Goal: Register for event/course

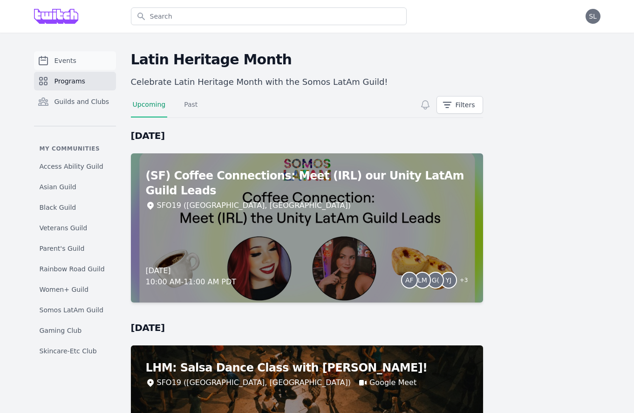
click at [76, 62] on link "Events" at bounding box center [75, 60] width 82 height 19
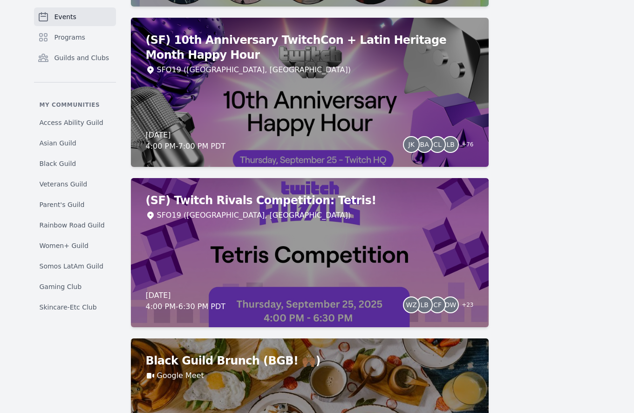
scroll to position [618, 0]
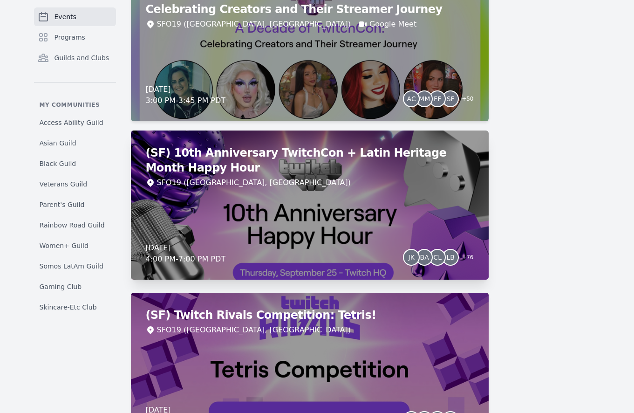
click at [356, 228] on div "(SF) 10th Anniversary TwitchCon + Latin Heritage Month Happy Hour SFO19 ([GEOGR…" at bounding box center [310, 204] width 358 height 149
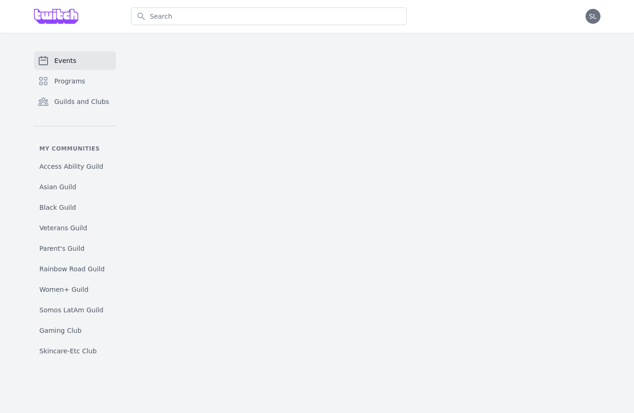
scroll to position [2, 0]
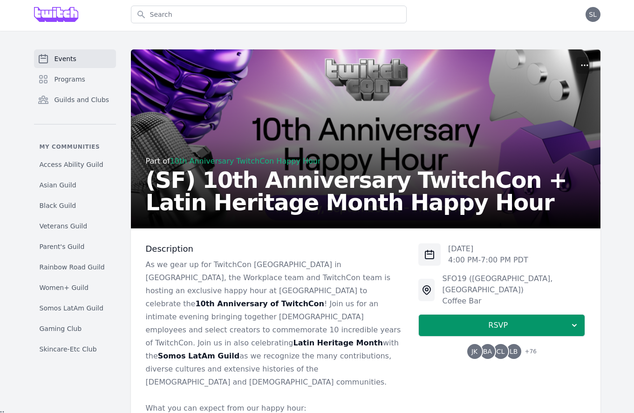
click at [502, 348] on span "CL" at bounding box center [500, 351] width 8 height 7
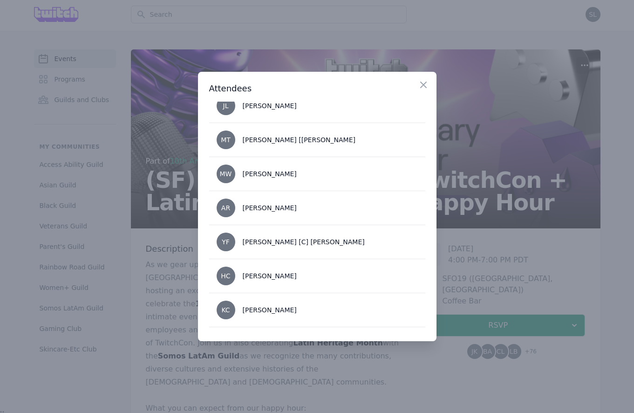
scroll to position [767, 0]
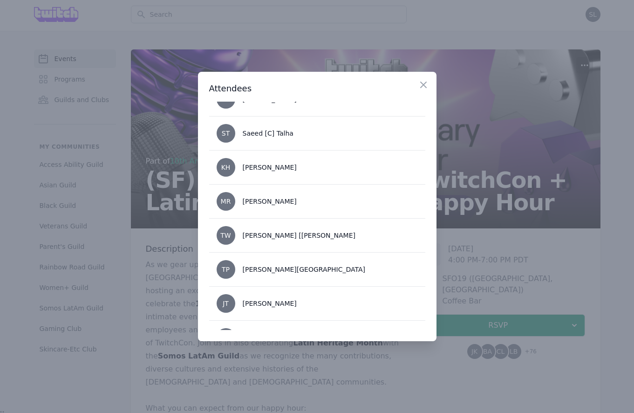
click at [496, 265] on div at bounding box center [317, 206] width 634 height 413
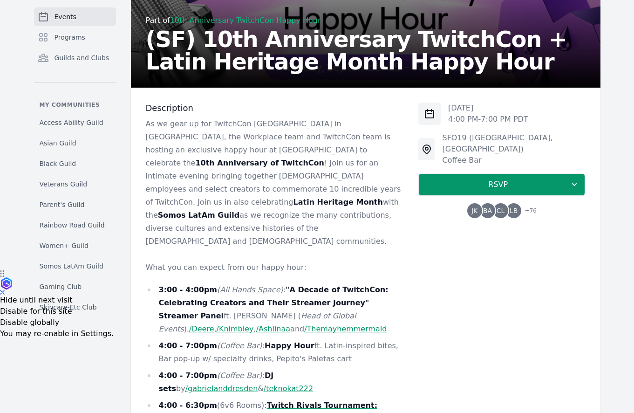
scroll to position [167, 0]
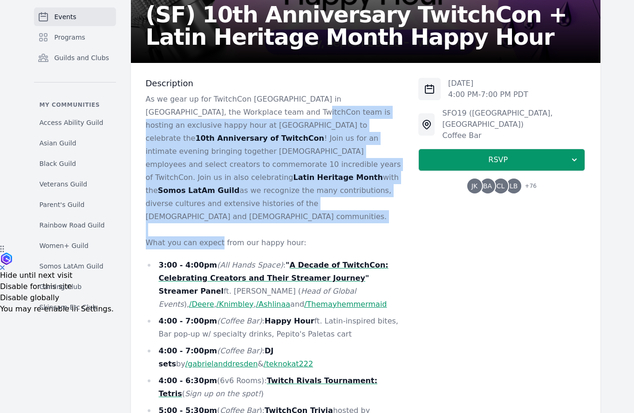
drag, startPoint x: 233, startPoint y: 112, endPoint x: 217, endPoint y: 214, distance: 102.9
click at [217, 214] on div "As we gear up for TwitchCon [GEOGRAPHIC_DATA] in [GEOGRAPHIC_DATA], the Workpla…" at bounding box center [275, 334] width 258 height 482
click at [217, 236] on p "What you can expect from our happy hour:" at bounding box center [275, 242] width 258 height 13
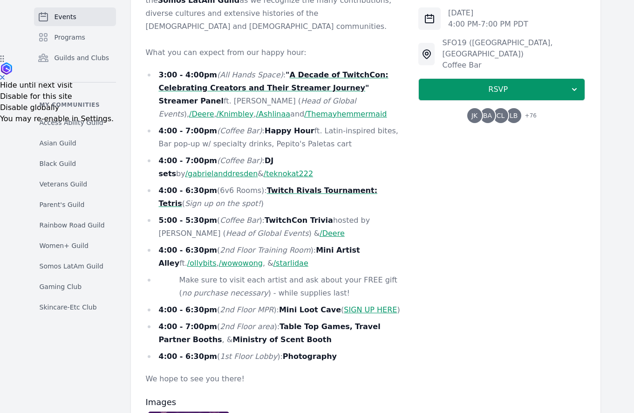
scroll to position [360, 0]
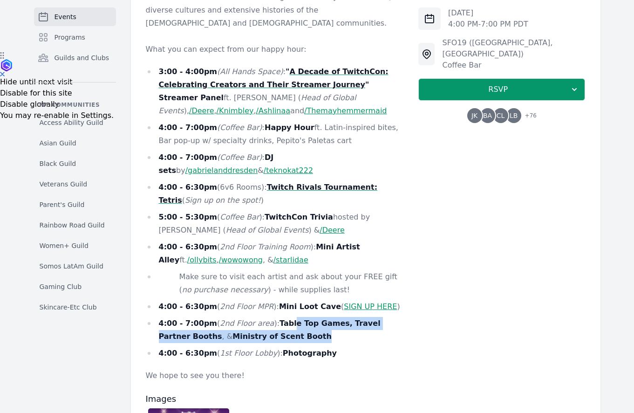
drag, startPoint x: 285, startPoint y: 300, endPoint x: 301, endPoint y: 312, distance: 19.7
click at [301, 317] on li "4:00 - 7:00pm ( 2nd Floor area ): Table Top Games, Travel Partner Booths , & Mi…" at bounding box center [275, 330] width 258 height 26
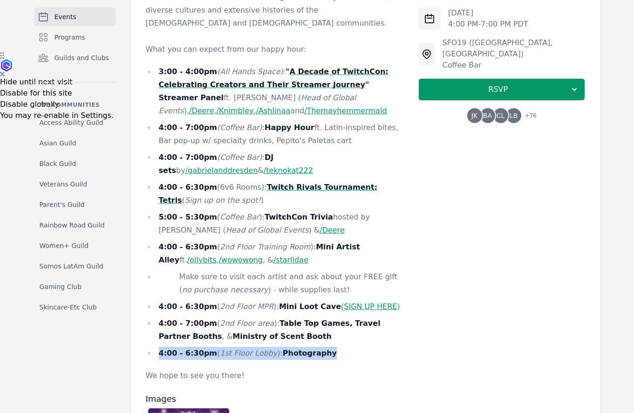
drag, startPoint x: 340, startPoint y: 332, endPoint x: 287, endPoint y: 303, distance: 61.1
click at [287, 303] on ul "3:00 - 4:00pm (All Hands Space) : " A Decade of TwitchCon: Celebrating Creators…" at bounding box center [275, 212] width 258 height 294
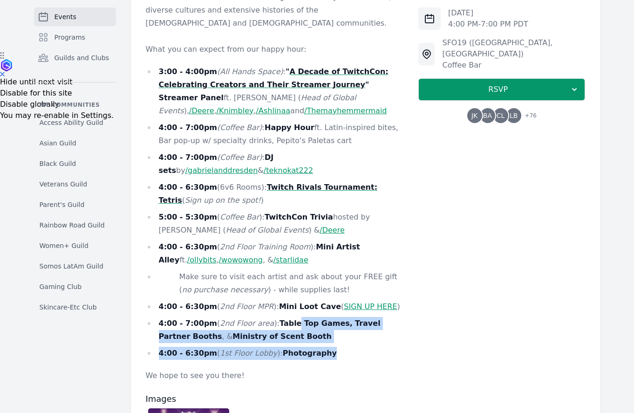
click at [287, 317] on li "4:00 - 7:00pm ( 2nd Floor area ): Table Top Games, Travel Partner Booths , & Mi…" at bounding box center [275, 330] width 258 height 26
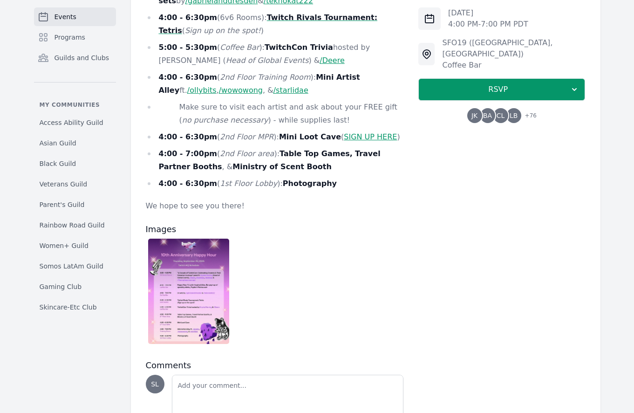
scroll to position [542, 0]
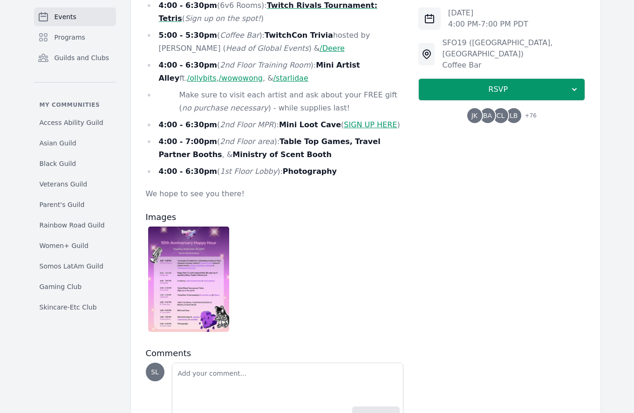
click at [192, 245] on img at bounding box center [188, 278] width 81 height 105
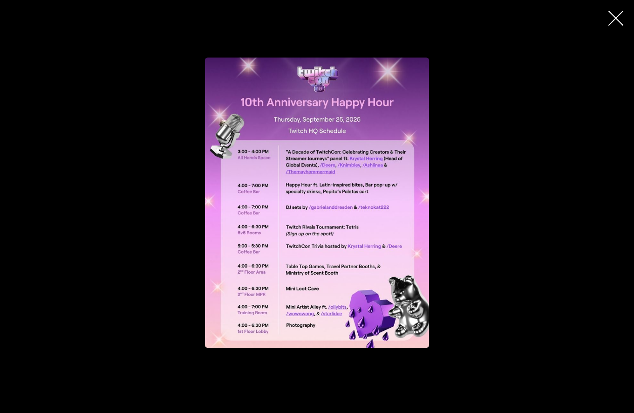
click at [492, 246] on div "button" at bounding box center [316, 202] width 433 height 290
